Goal: Navigation & Orientation: Find specific page/section

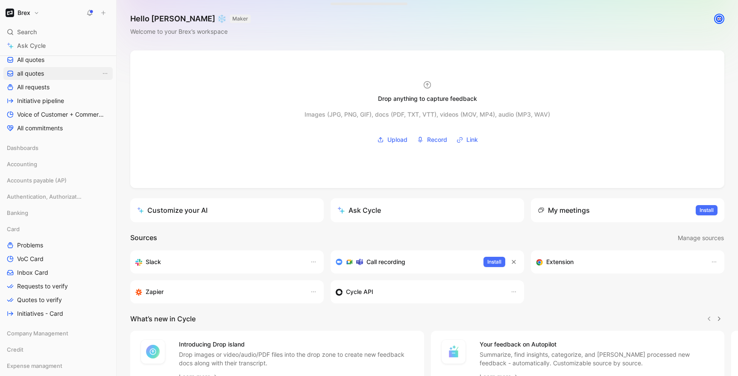
scroll to position [165, 0]
click at [32, 214] on icon at bounding box center [34, 212] width 6 height 6
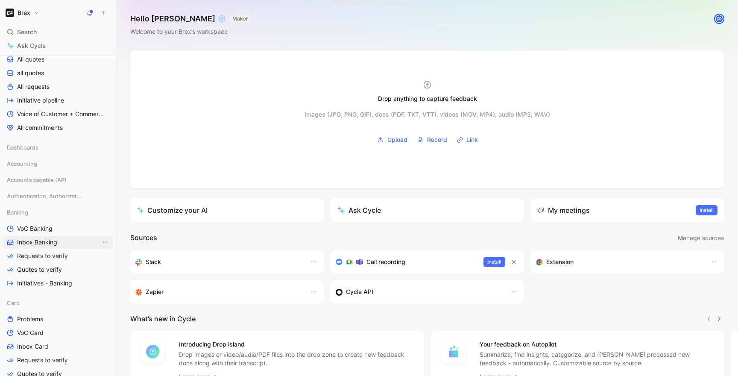
click at [33, 246] on span "Inbox Banking" at bounding box center [37, 242] width 40 height 9
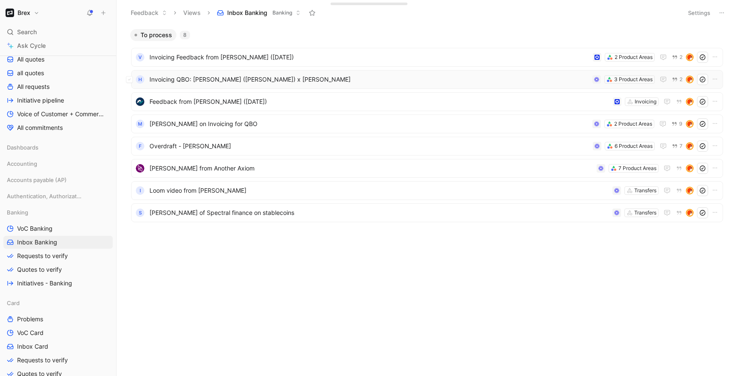
click at [211, 79] on span "Invoicing QBO: [PERSON_NAME] ([PERSON_NAME]) x [PERSON_NAME]" at bounding box center [370, 79] width 440 height 10
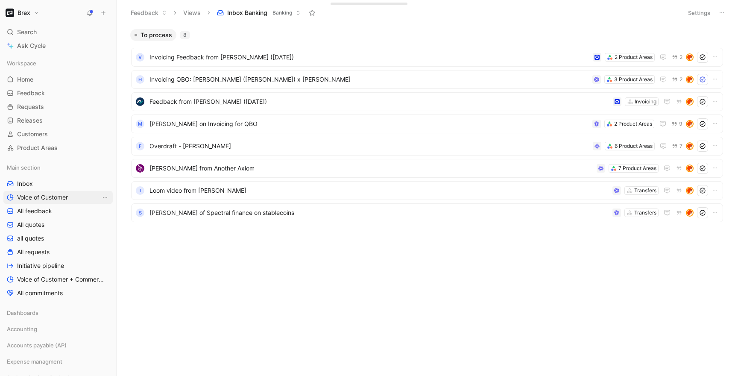
click at [35, 197] on span "Voice of Customer" at bounding box center [42, 197] width 51 height 9
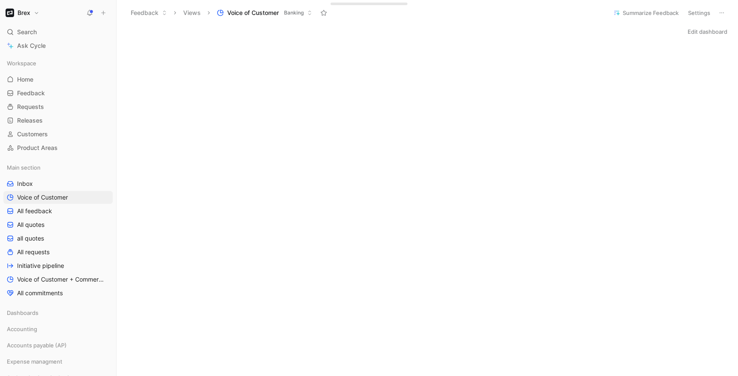
click at [301, 14] on span "Banking" at bounding box center [294, 13] width 20 height 9
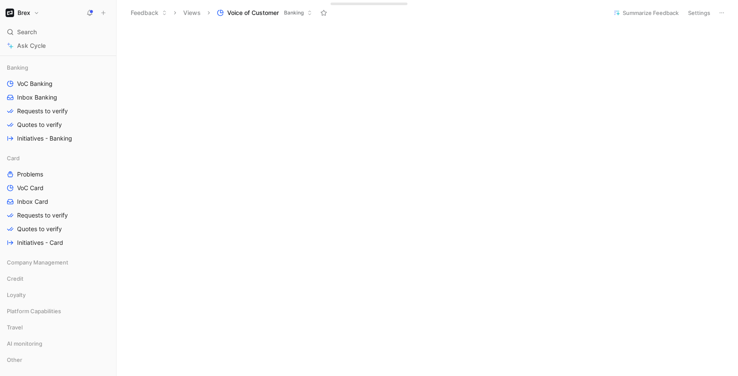
scroll to position [422, 0]
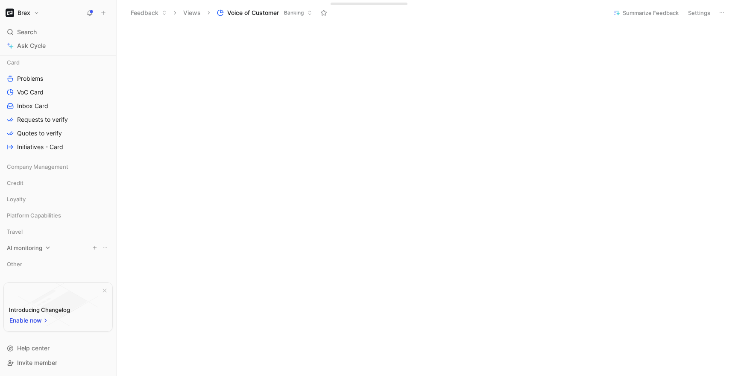
click at [49, 246] on icon at bounding box center [48, 248] width 6 height 6
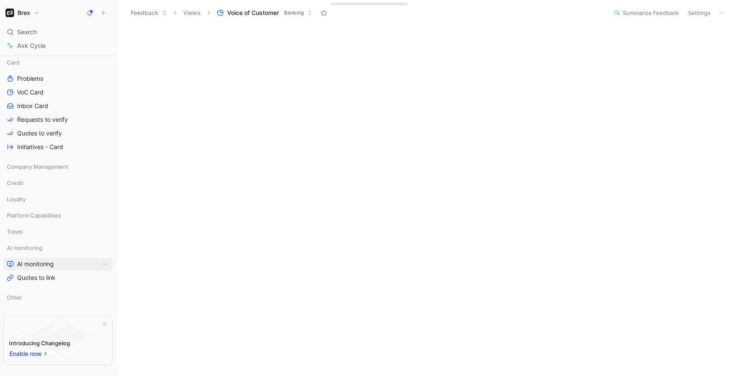
click at [43, 260] on span "AI monitoring" at bounding box center [35, 264] width 37 height 9
click at [93, 10] on button at bounding box center [90, 13] width 12 height 12
